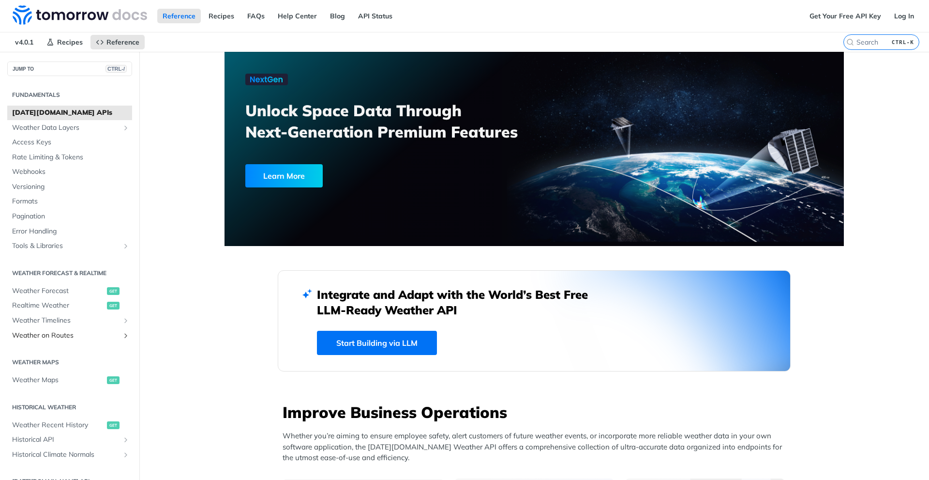
click at [99, 335] on span "Weather on Routes" at bounding box center [65, 335] width 107 height 10
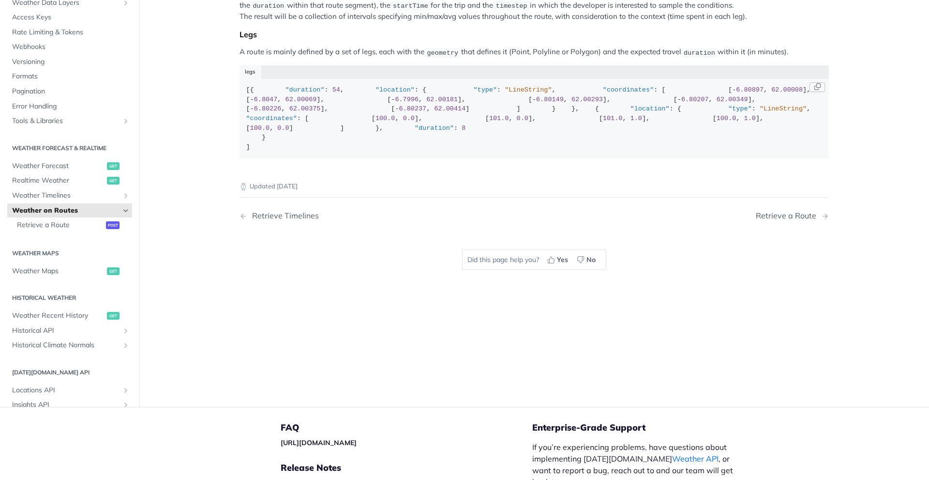
scroll to position [119, 0]
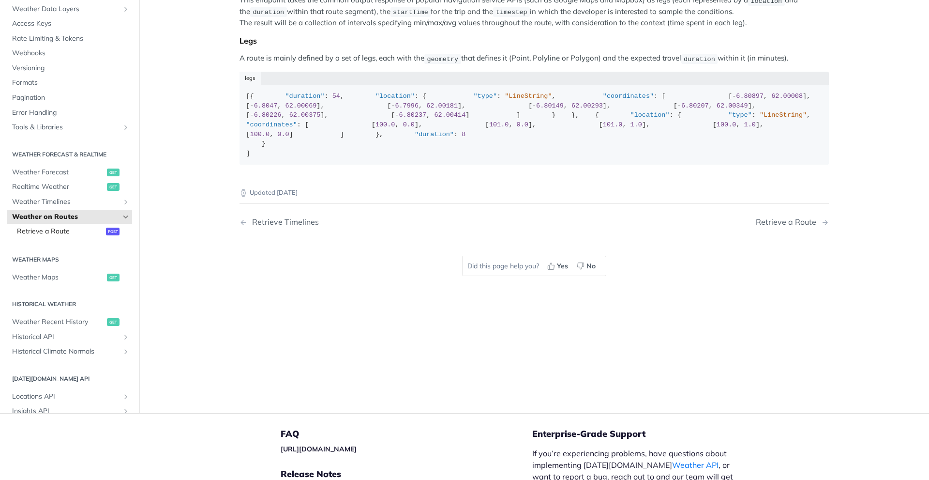
click at [96, 236] on span "Retrieve a Route" at bounding box center [60, 231] width 87 height 10
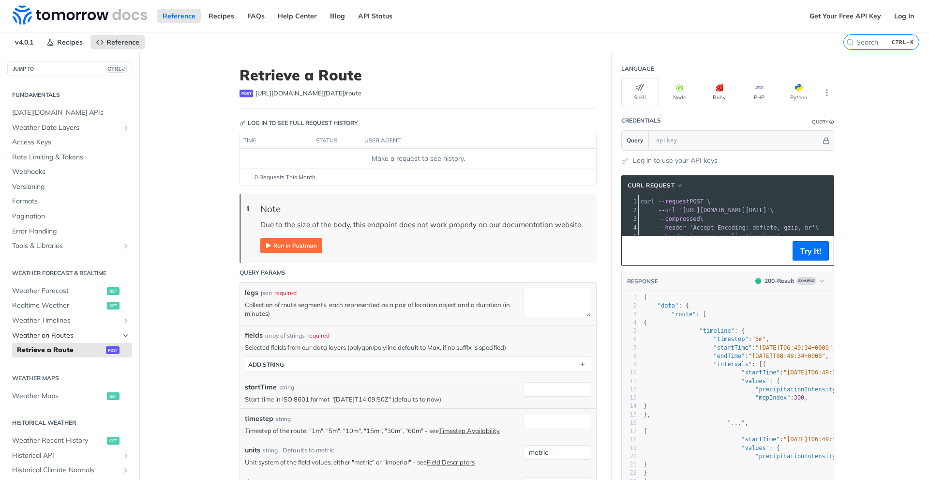
click at [94, 337] on span "Weather on Routes" at bounding box center [65, 335] width 107 height 10
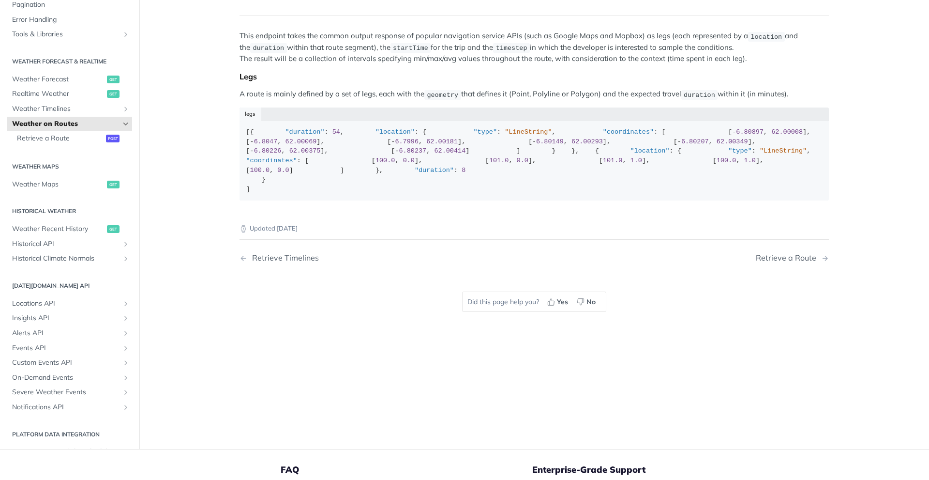
scroll to position [129, 0]
click at [49, 308] on span "Locations API" at bounding box center [65, 303] width 107 height 10
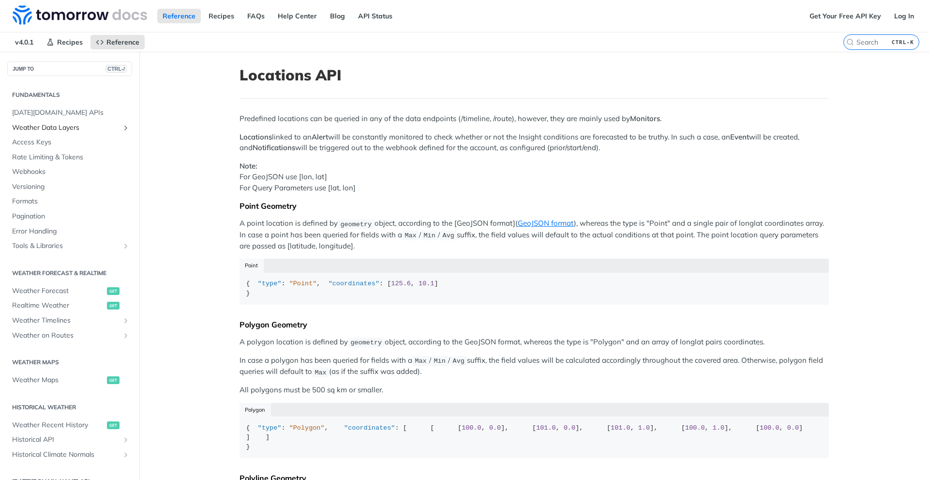
click at [56, 128] on span "Weather Data Layers" at bounding box center [65, 128] width 107 height 10
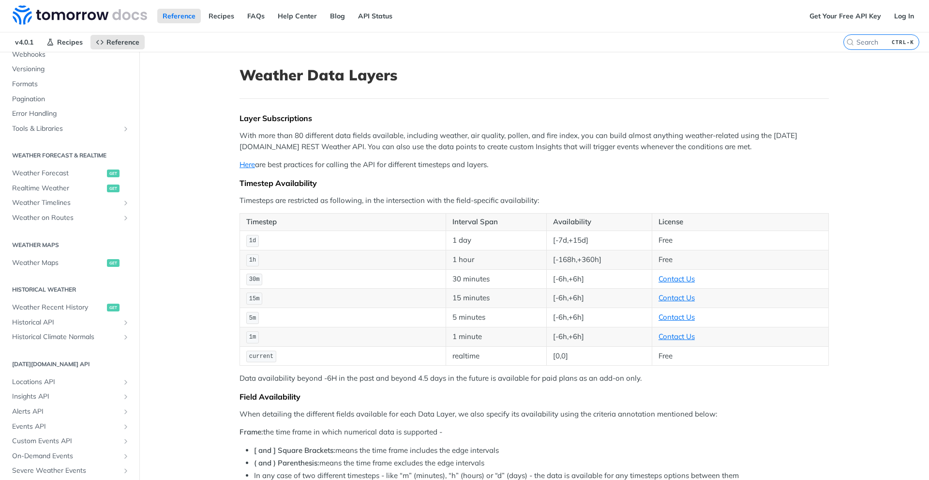
scroll to position [356, 0]
click at [42, 172] on span "Weather Forecast" at bounding box center [58, 173] width 92 height 10
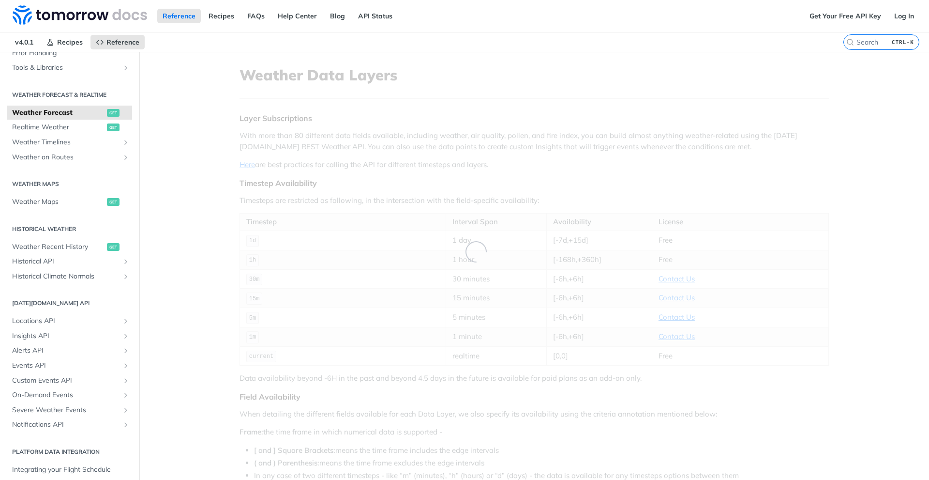
scroll to position [118, 0]
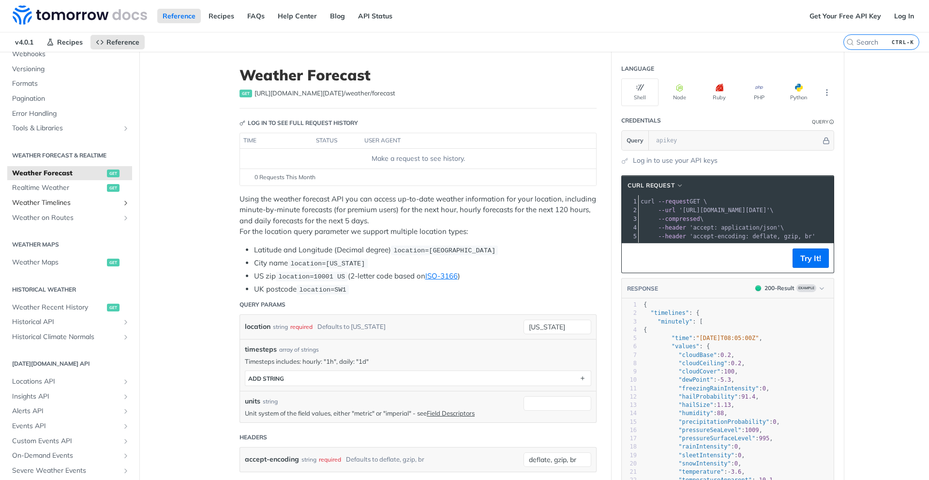
click at [75, 203] on span "Weather Timelines" at bounding box center [65, 203] width 107 height 10
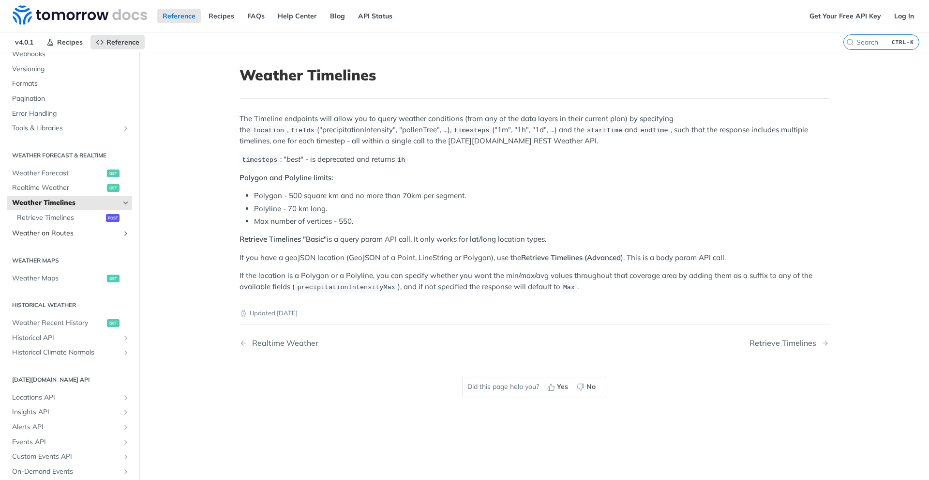
click at [67, 238] on link "Weather on Routes" at bounding box center [69, 233] width 125 height 15
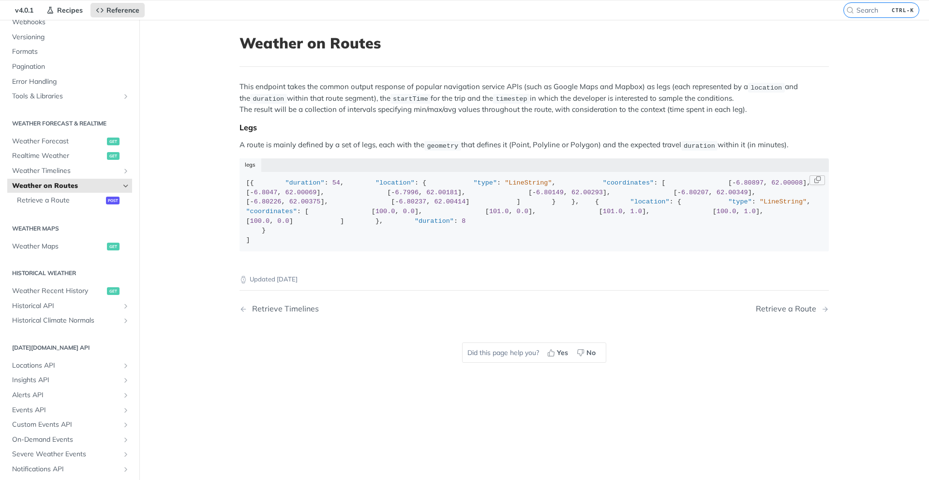
scroll to position [331, 0]
